Goal: Browse casually

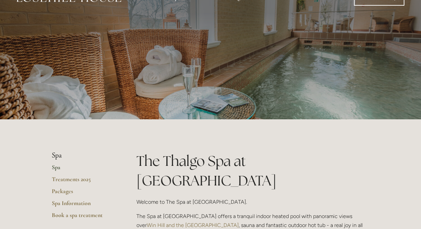
scroll to position [22, 0]
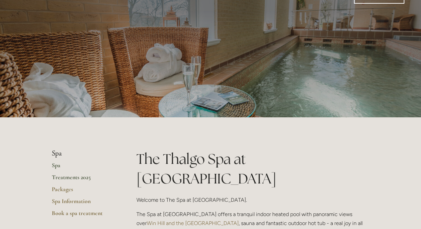
click at [61, 178] on link "Treatments 2025" at bounding box center [83, 179] width 63 height 12
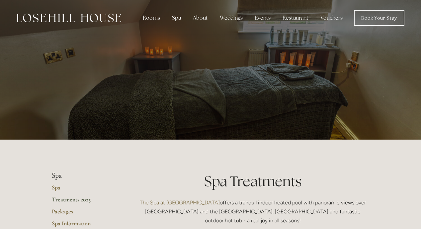
click at [67, 200] on link "Treatments 2025" at bounding box center [83, 202] width 63 height 12
click at [65, 211] on link "Packages" at bounding box center [83, 214] width 63 height 12
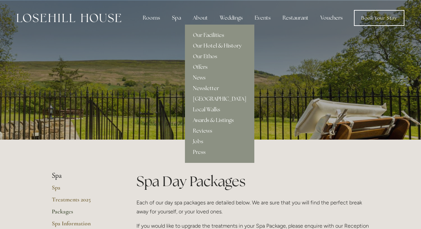
click at [199, 47] on link "Our Hotel & History" at bounding box center [219, 46] width 69 height 11
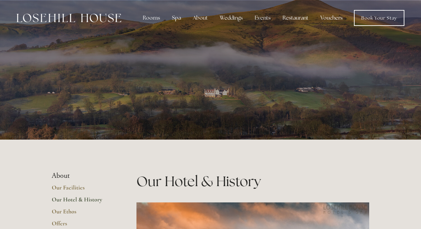
click at [328, 17] on link "Vouchers" at bounding box center [331, 17] width 33 height 13
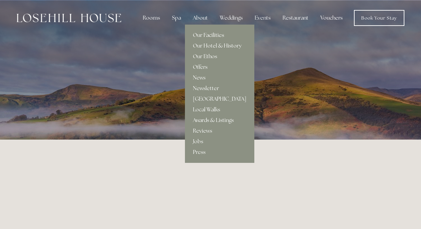
click at [203, 36] on link "Our Facilities" at bounding box center [219, 35] width 69 height 11
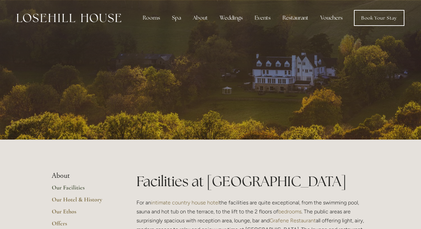
click at [203, 36] on div "Rooms Rooms Your Stay Book a stay Offers Spa About" at bounding box center [211, 18] width 408 height 36
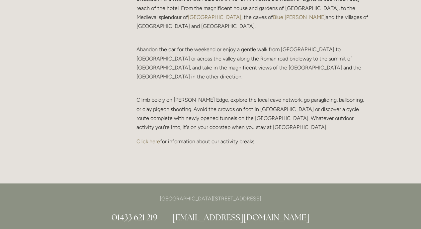
scroll to position [1409, 0]
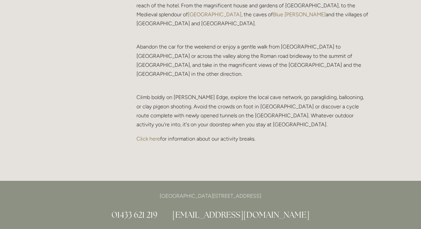
click at [157, 135] on link "Click here" at bounding box center [148, 138] width 24 height 6
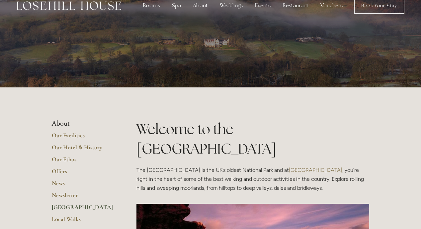
scroll to position [10, 0]
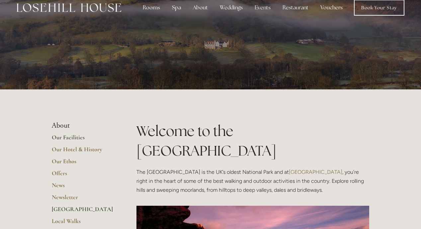
click at [65, 136] on link "Our Facilities" at bounding box center [83, 139] width 63 height 12
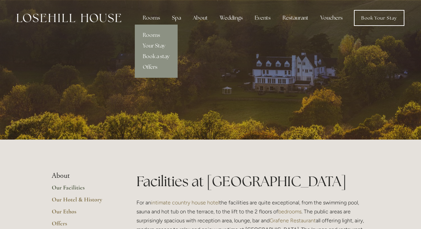
click at [153, 45] on link "Your Stay" at bounding box center [156, 46] width 43 height 11
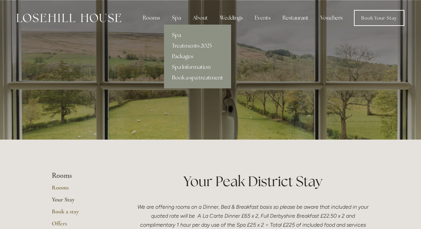
click at [186, 56] on link "Packages" at bounding box center [197, 56] width 67 height 11
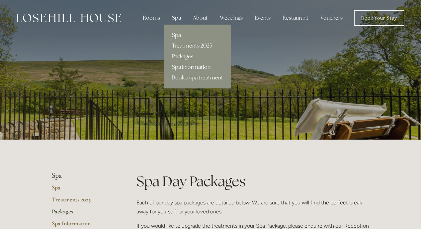
click at [183, 46] on link "Treatments 2025" at bounding box center [197, 46] width 67 height 11
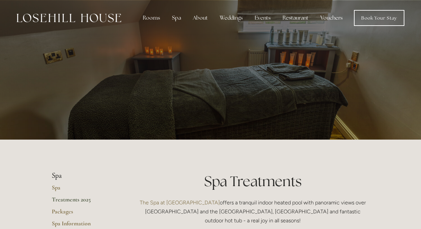
click at [333, 18] on link "Vouchers" at bounding box center [331, 17] width 33 height 13
